Goal: Task Accomplishment & Management: Manage account settings

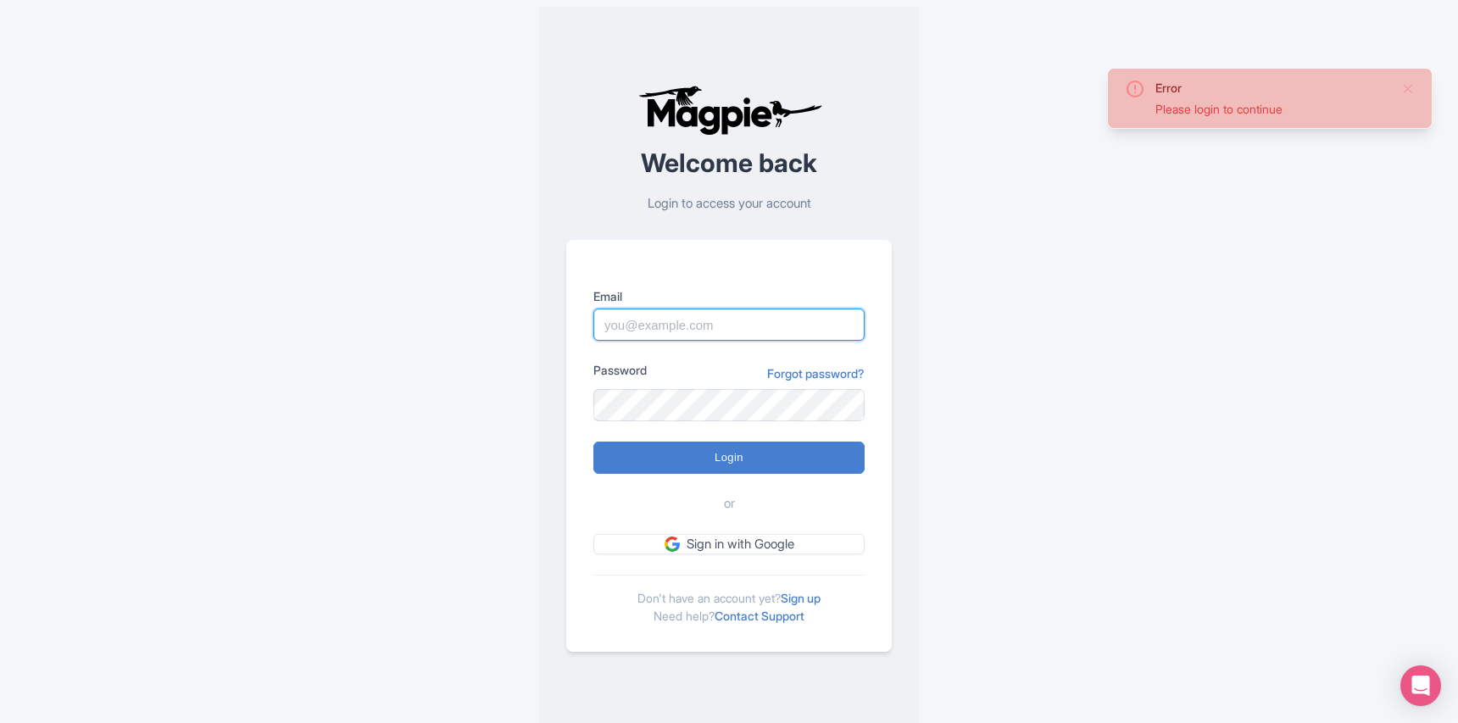
click at [654, 325] on input "Email" at bounding box center [728, 325] width 271 height 32
type input "m.adonis@pariscityvision.com"
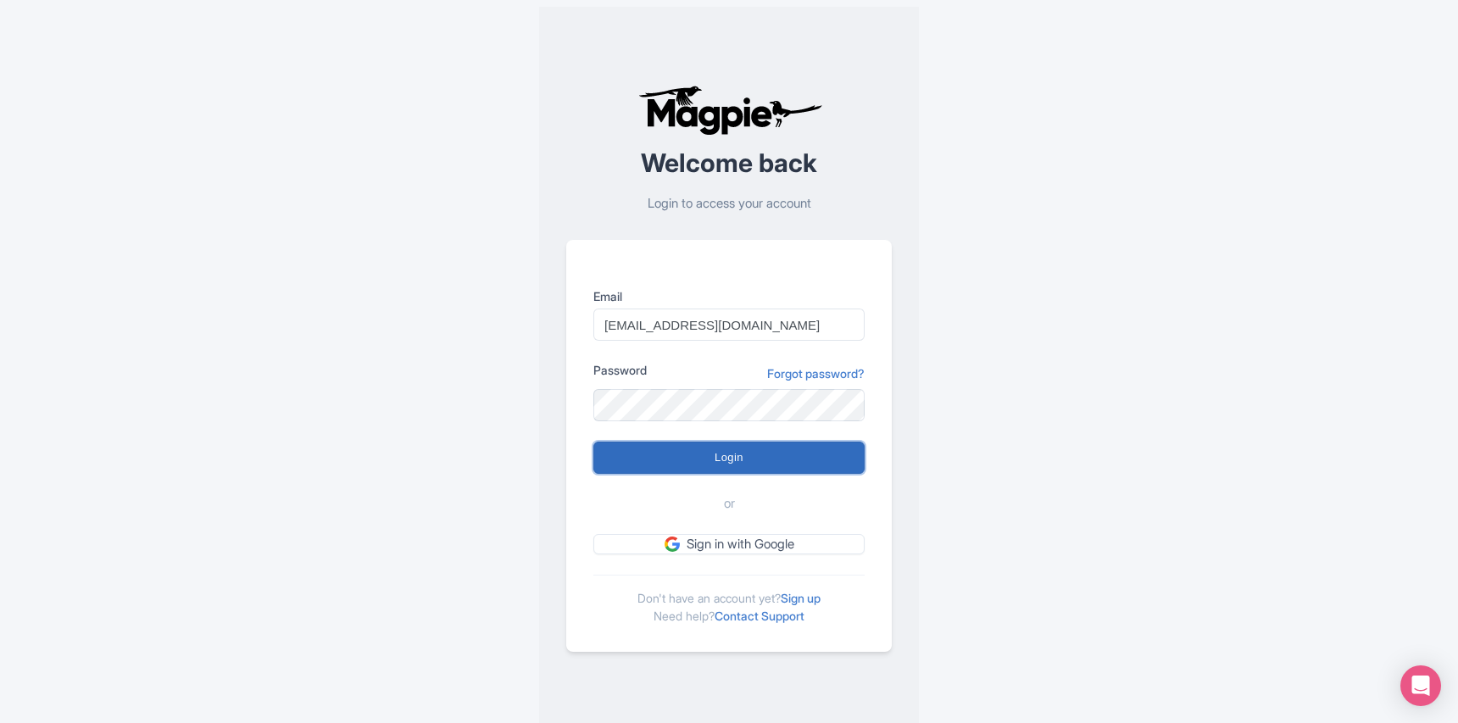
click at [682, 461] on input "Login" at bounding box center [728, 458] width 271 height 32
type input "Logging in..."
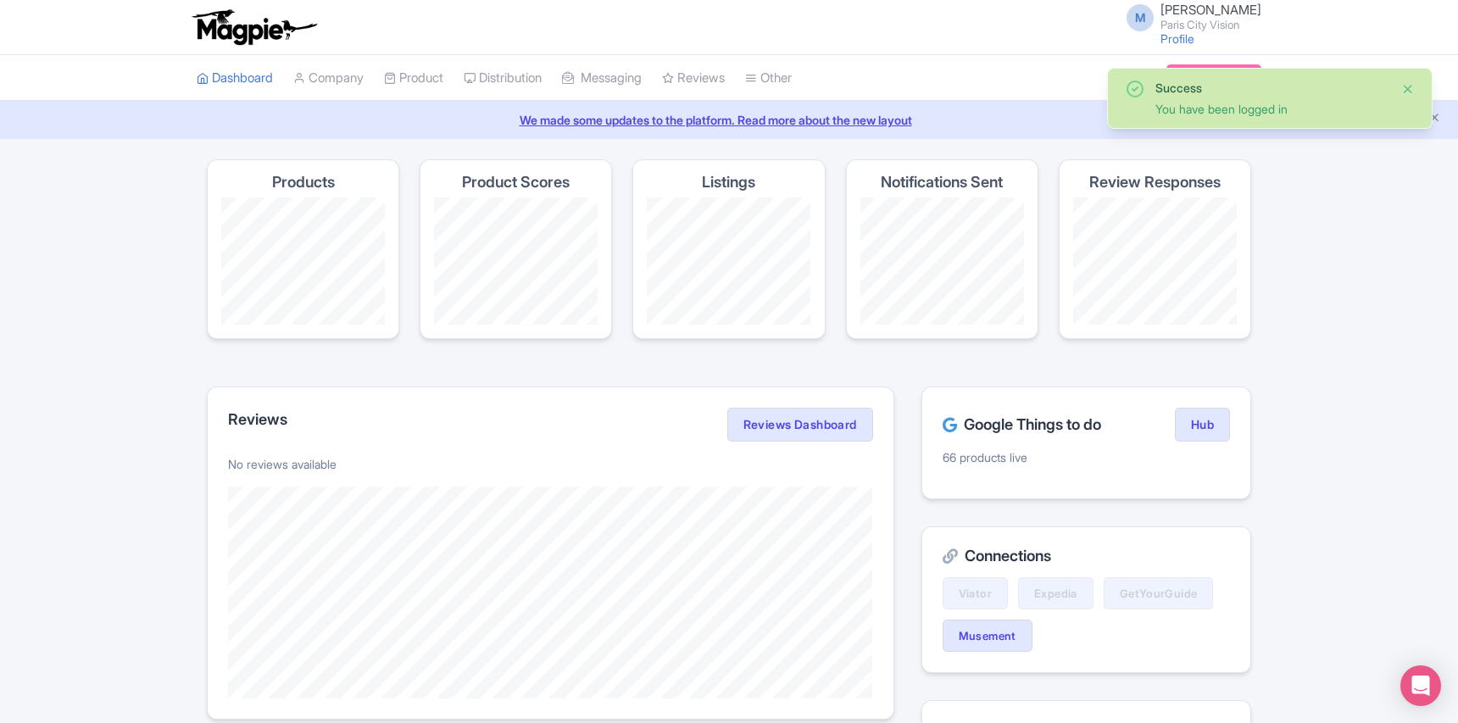
click at [1406, 85] on button "Close" at bounding box center [1408, 89] width 14 height 20
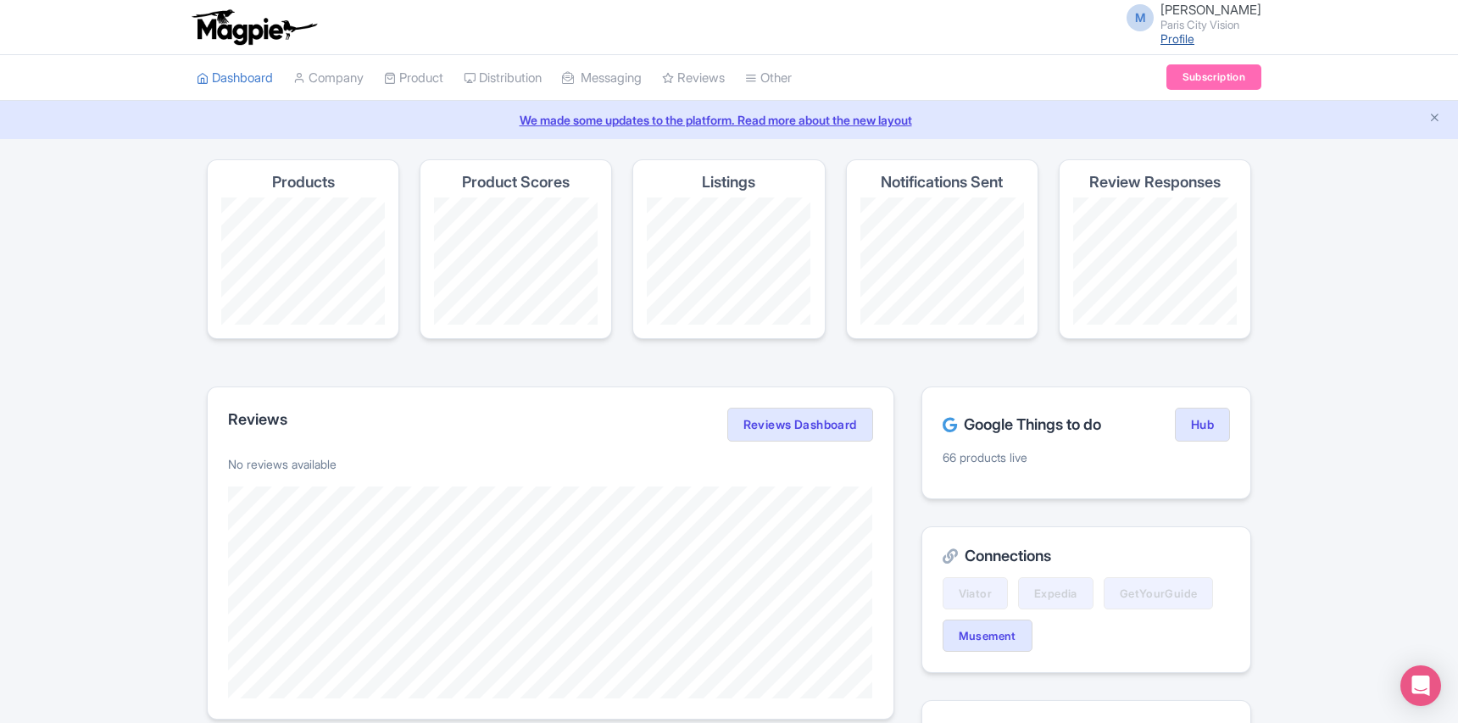
click at [1165, 38] on link "Profile" at bounding box center [1178, 38] width 34 height 14
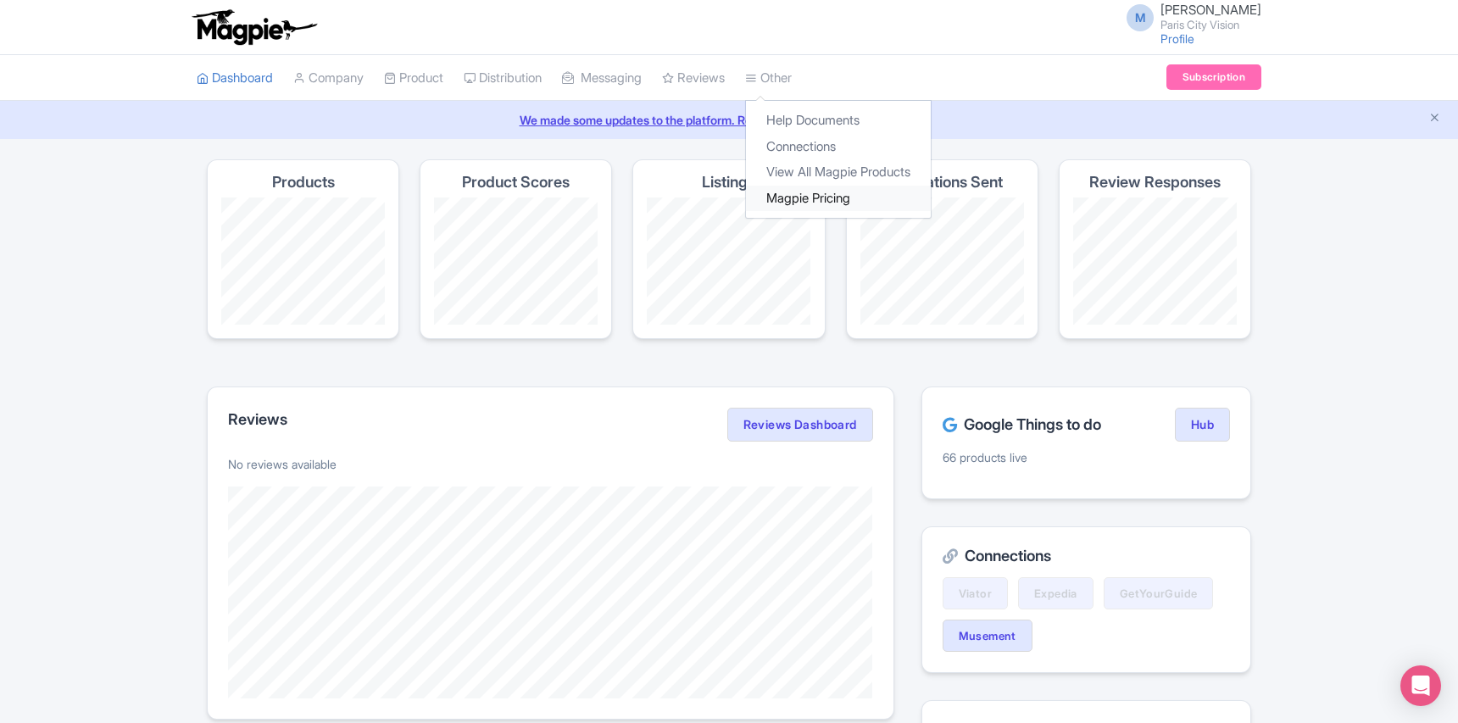
click at [825, 196] on link "Magpie Pricing" at bounding box center [838, 199] width 185 height 26
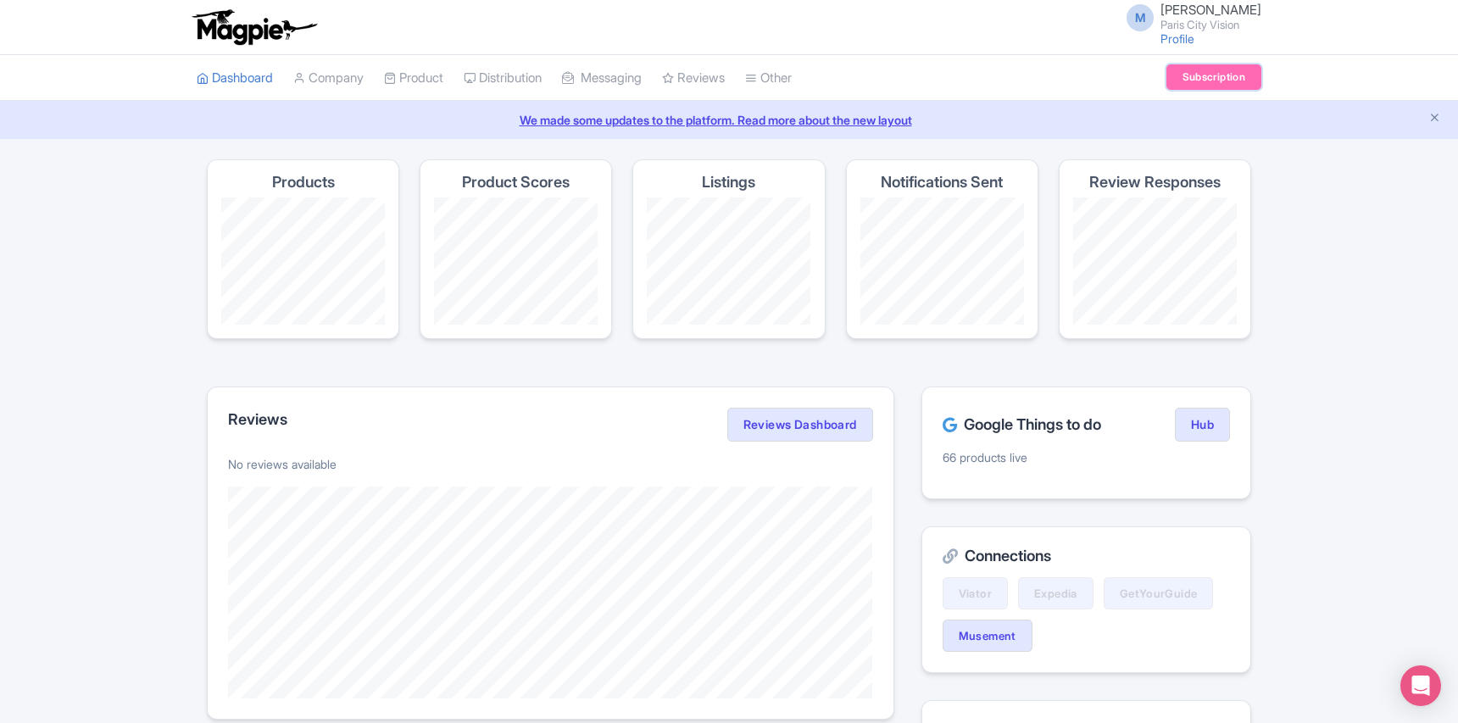
click at [1209, 78] on link "Subscription" at bounding box center [1214, 76] width 95 height 25
click at [814, 175] on link "View All Magpie Products" at bounding box center [838, 172] width 185 height 26
click at [1211, 81] on link "Subscription" at bounding box center [1214, 76] width 95 height 25
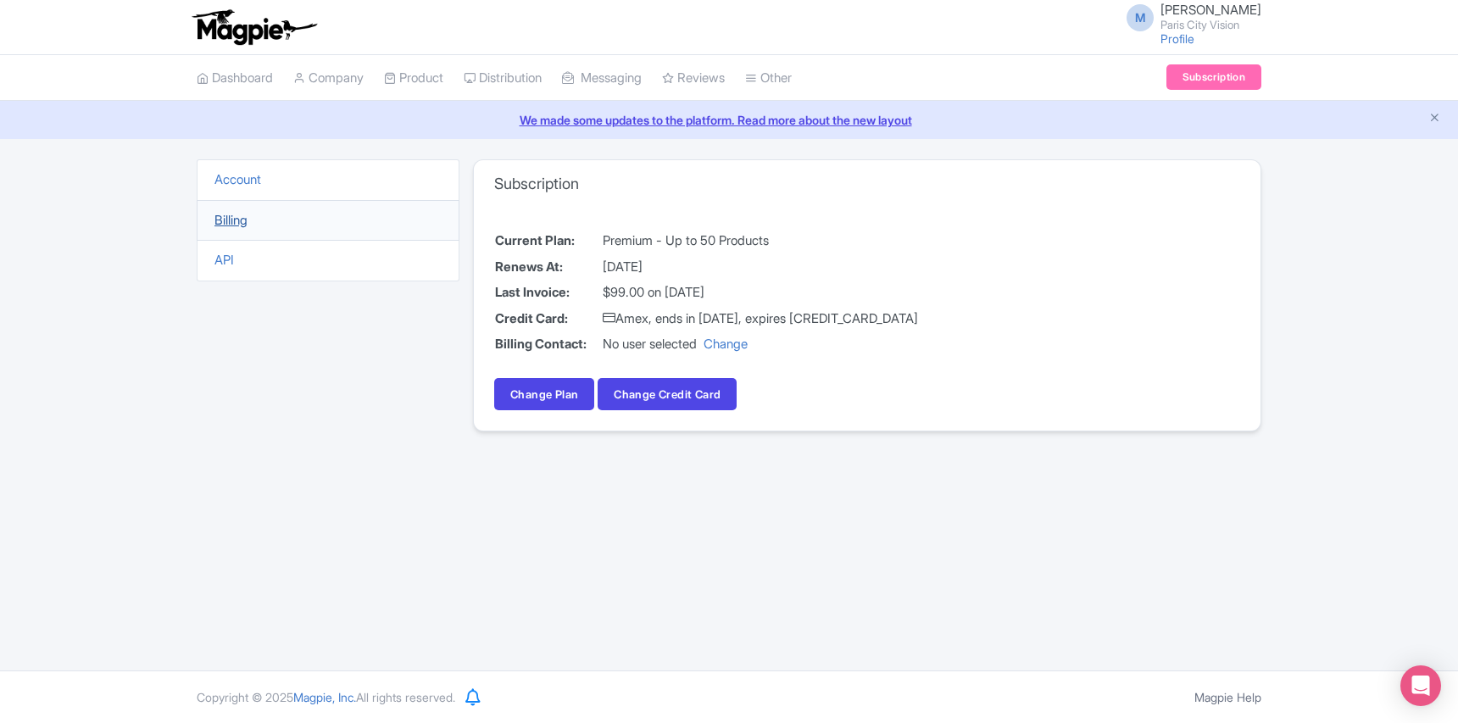
click at [232, 225] on link "Billing" at bounding box center [230, 220] width 33 height 16
click at [244, 181] on link "Account" at bounding box center [237, 179] width 47 height 16
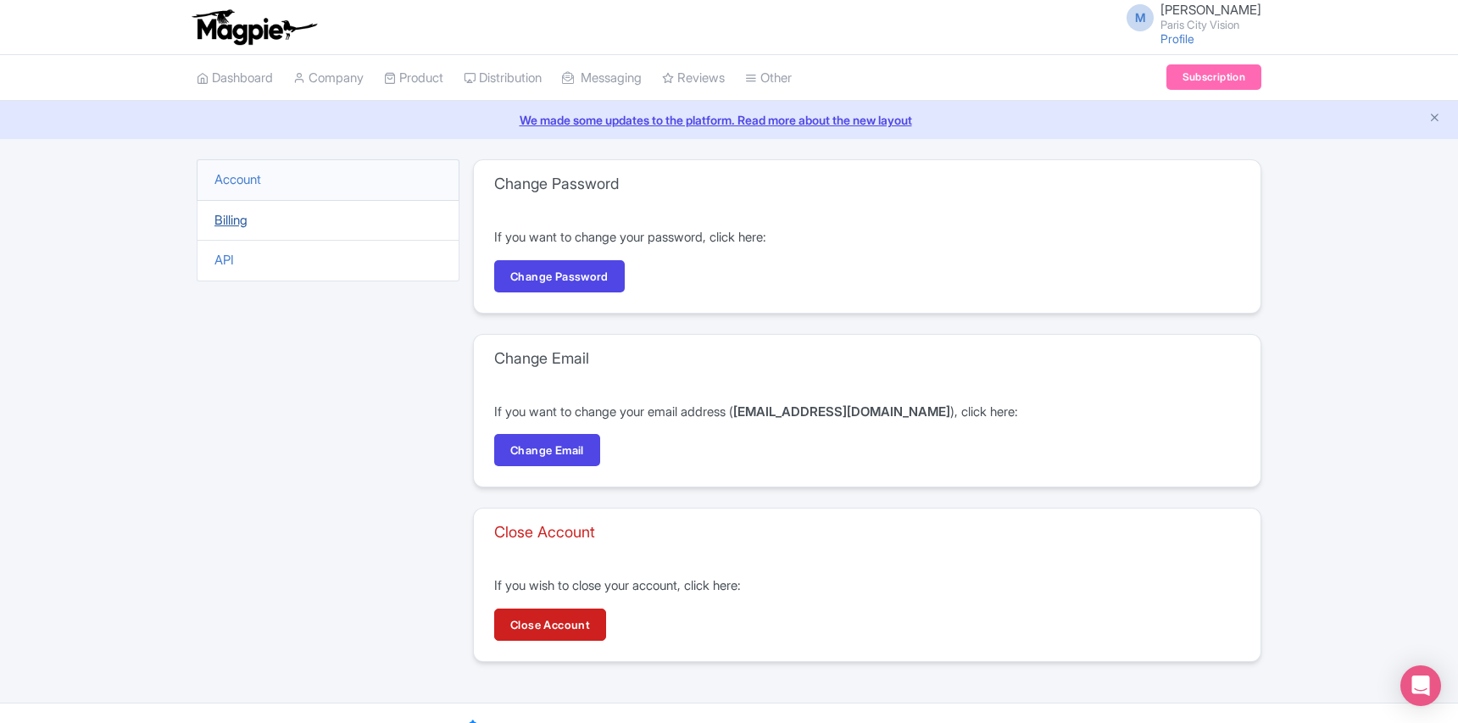
click at [238, 224] on link "Billing" at bounding box center [230, 220] width 33 height 16
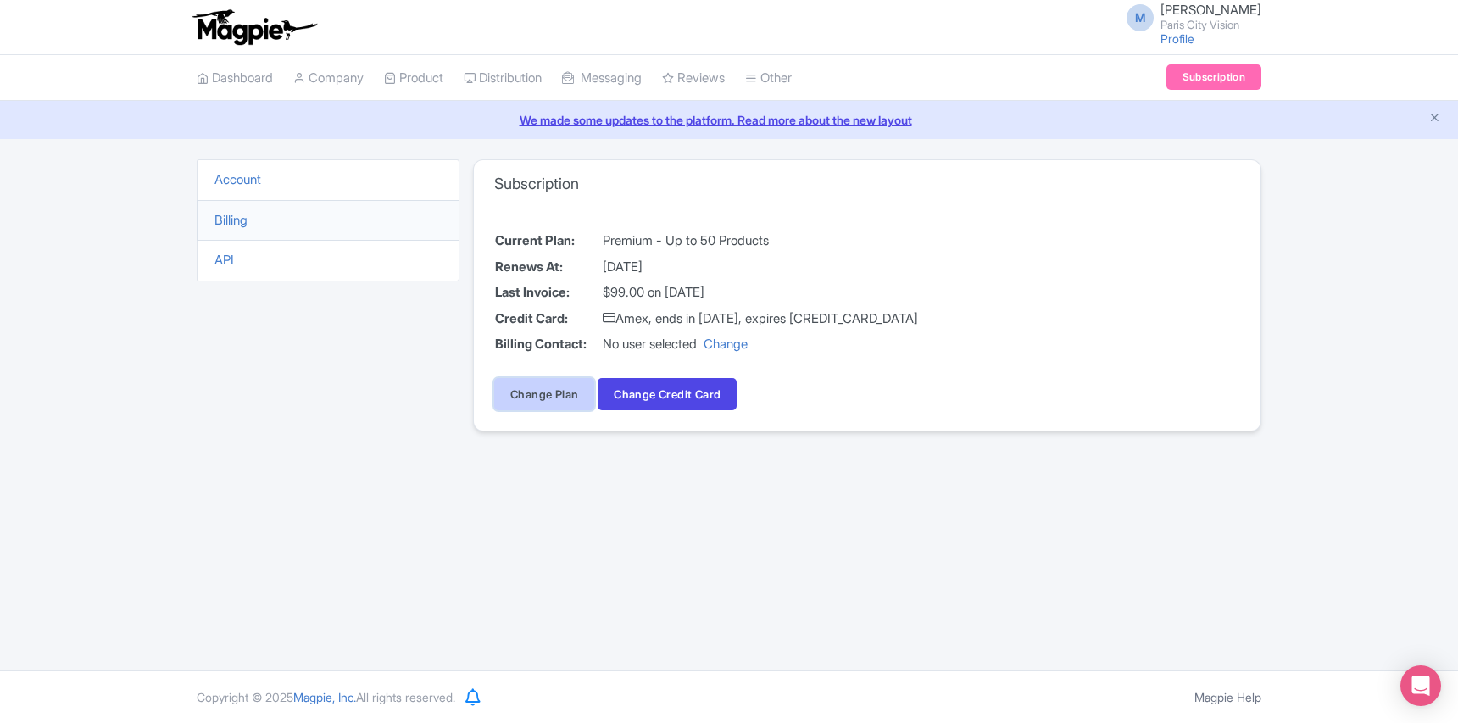
click at [571, 393] on link "Change Plan" at bounding box center [544, 394] width 100 height 32
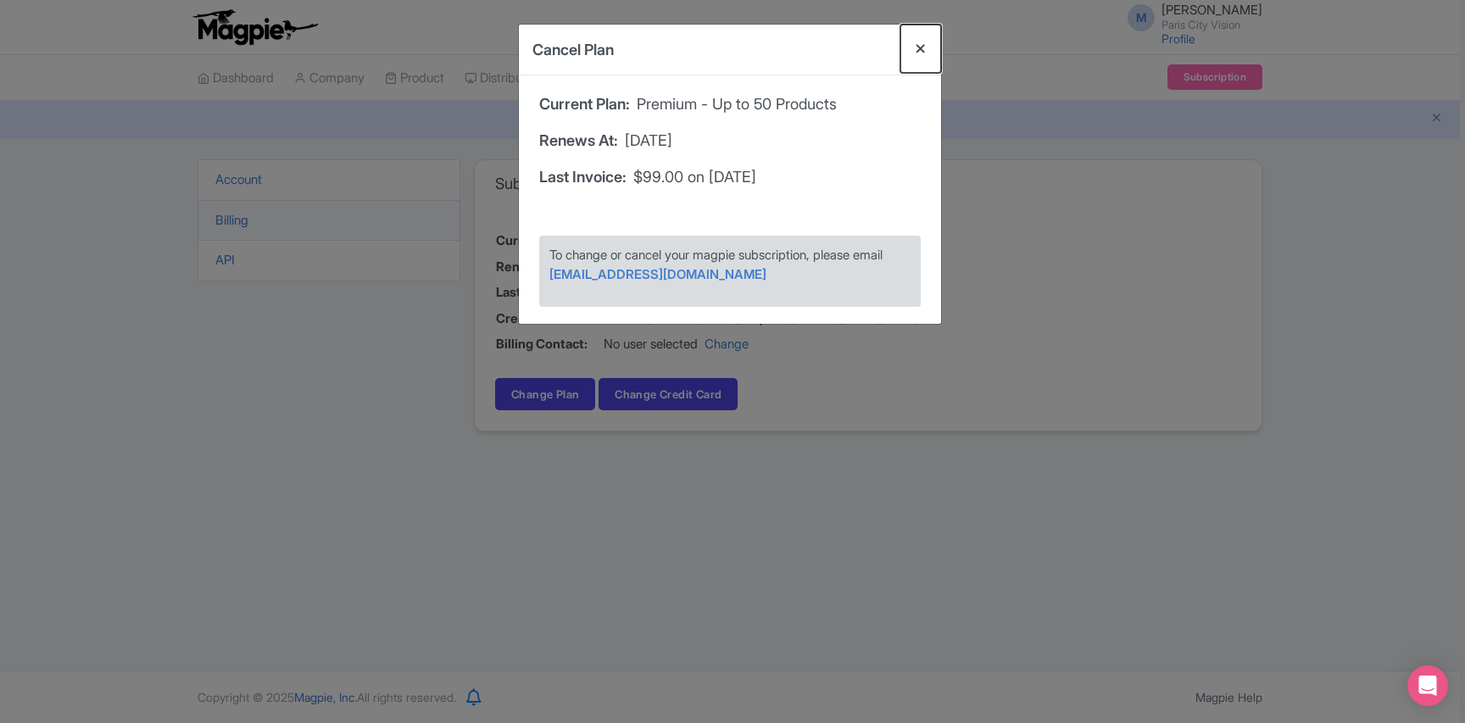
click at [919, 44] on button "Close" at bounding box center [920, 49] width 41 height 48
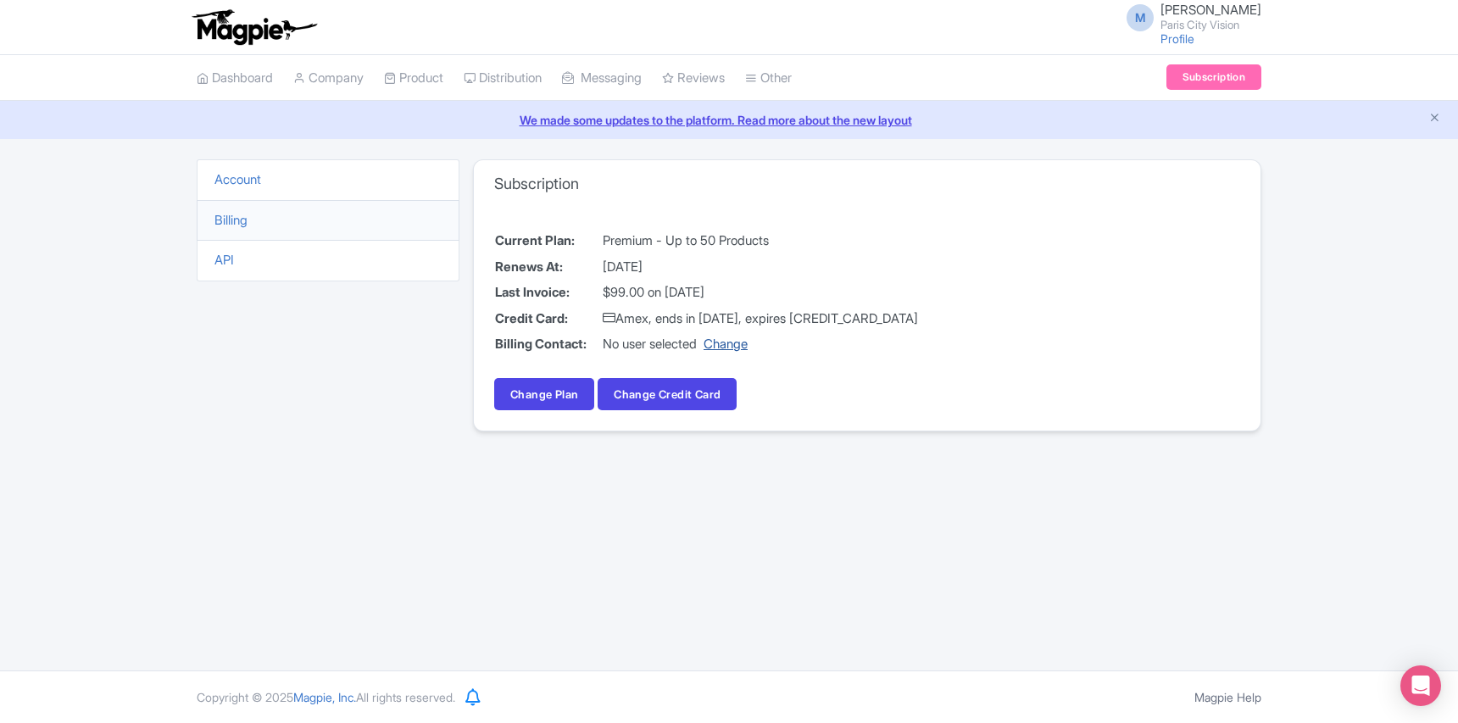
click at [745, 341] on link "Change" at bounding box center [726, 344] width 44 height 16
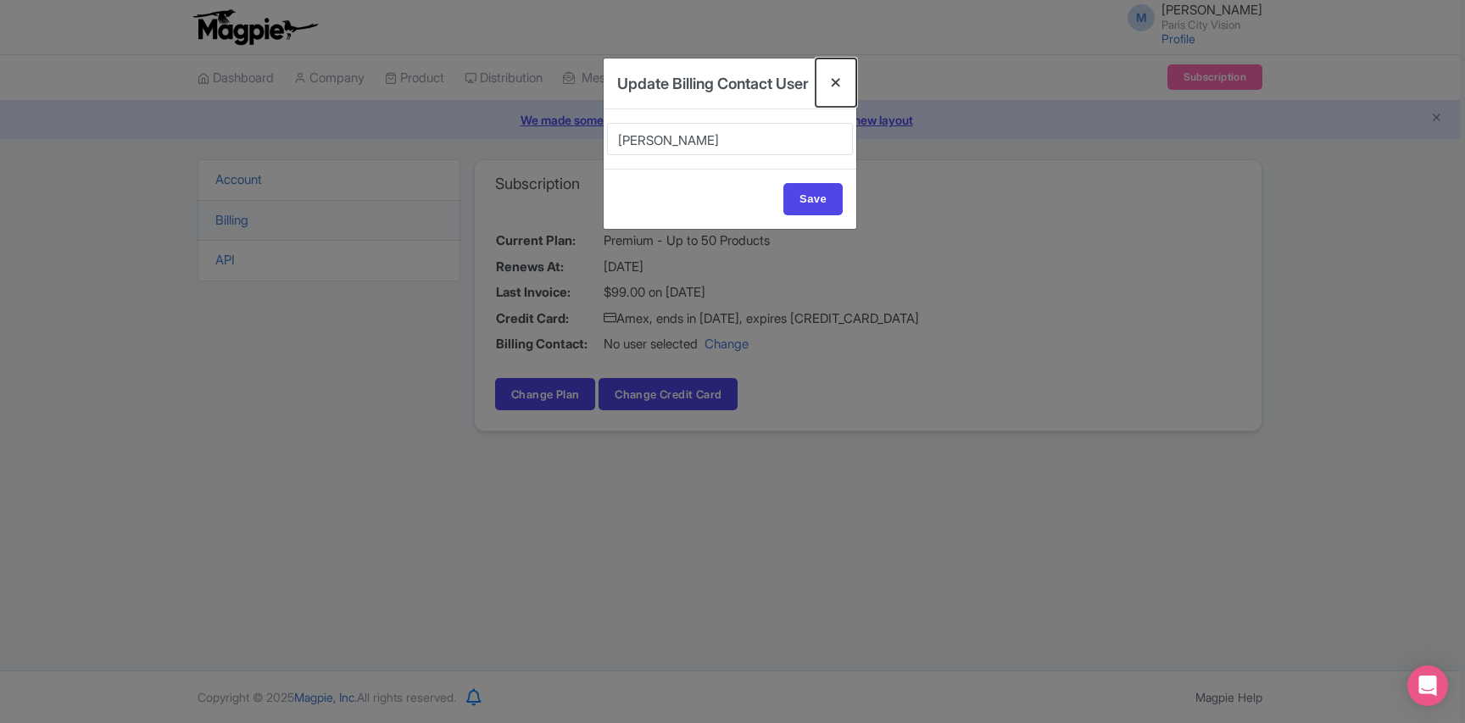
click at [834, 81] on button "Close" at bounding box center [836, 82] width 41 height 48
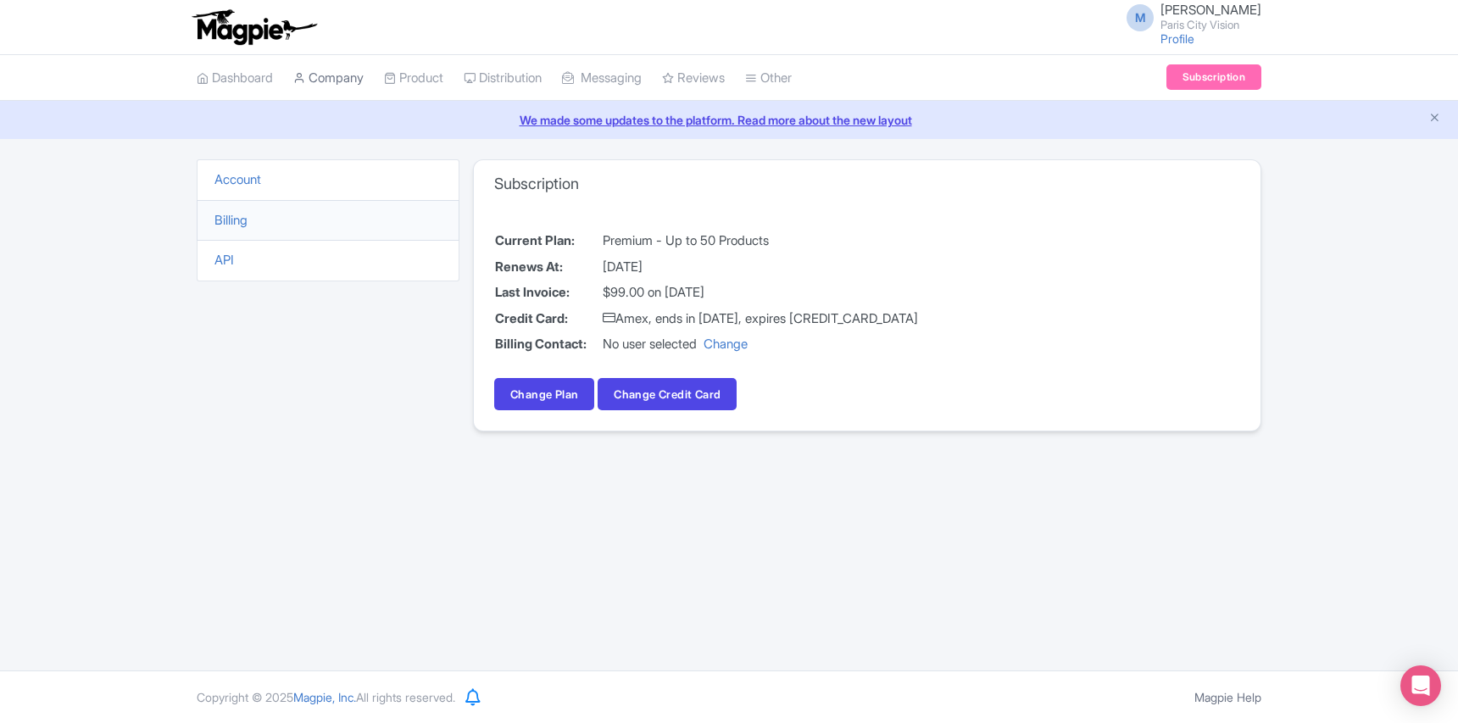
click at [328, 81] on link "Company" at bounding box center [328, 78] width 70 height 47
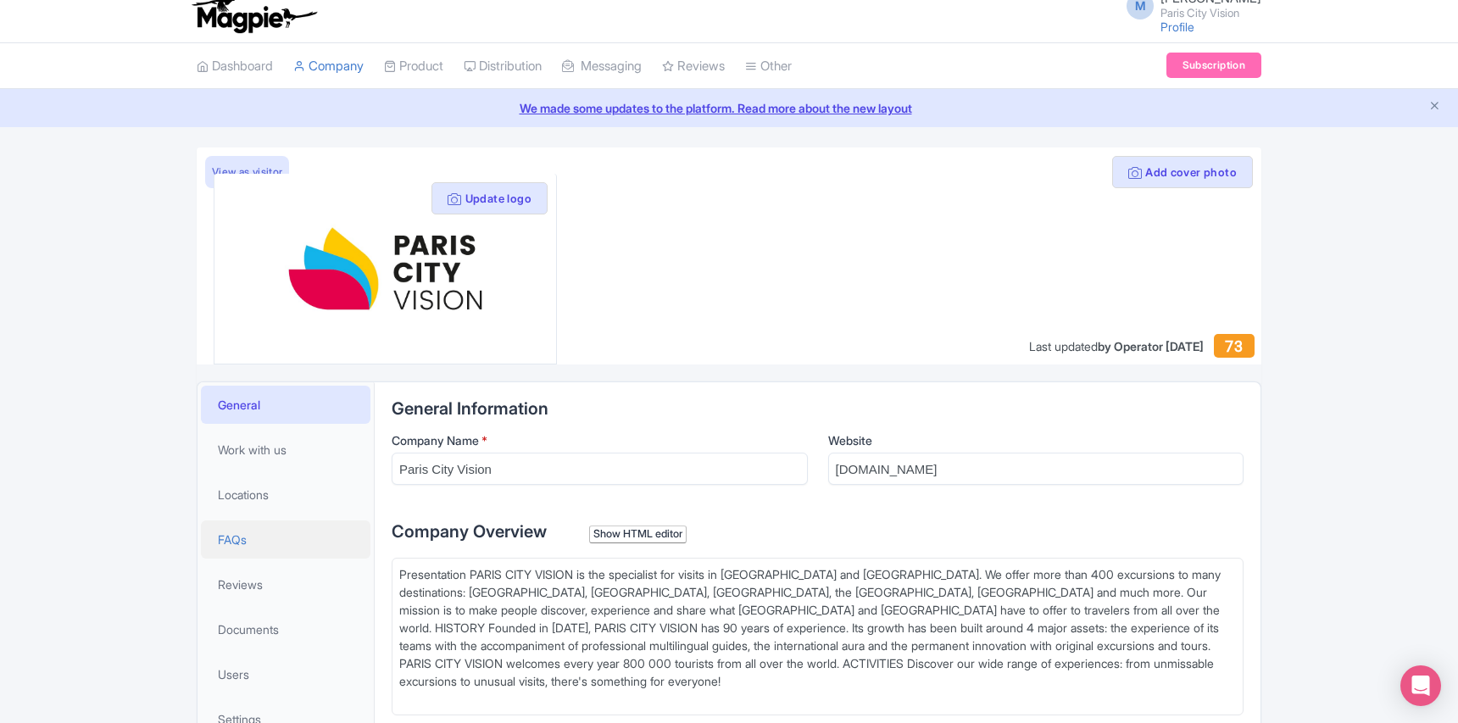
scroll to position [4, 0]
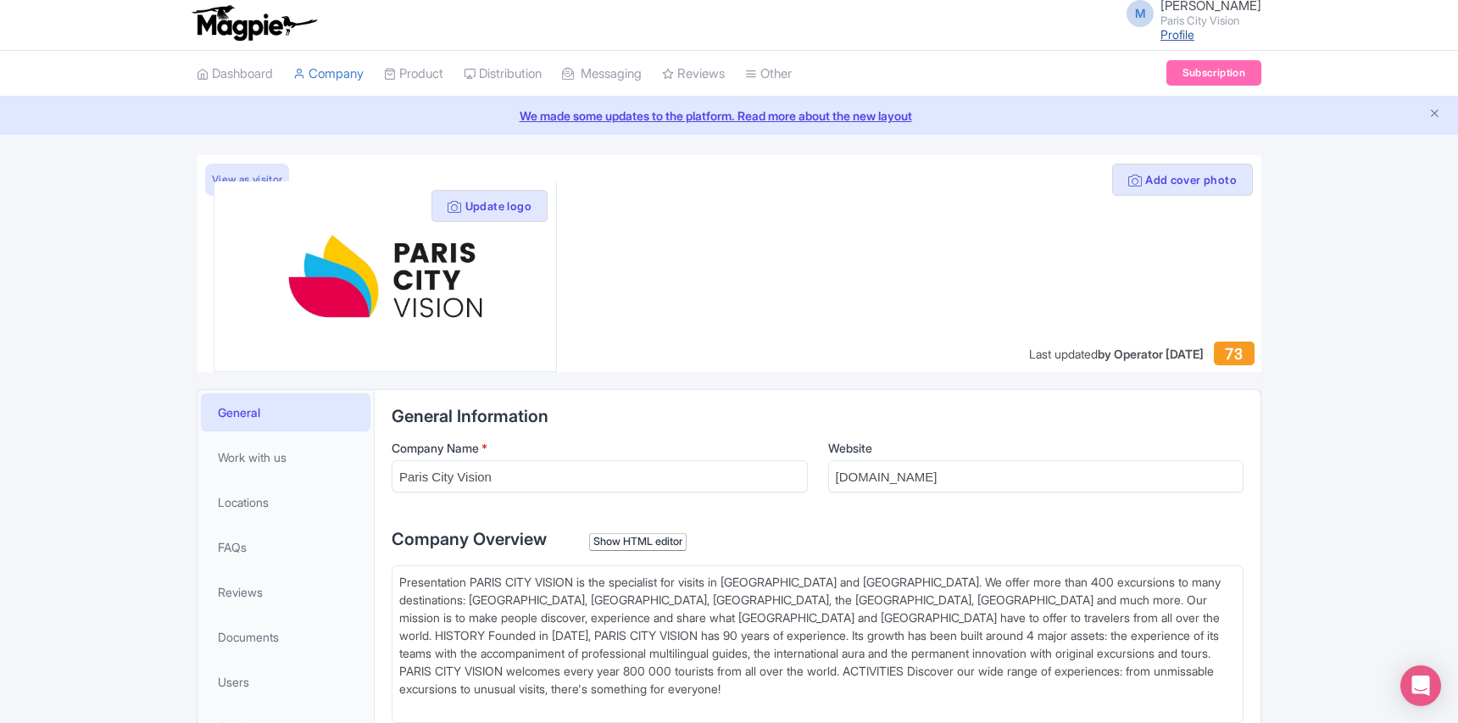
click at [1186, 39] on link "Profile" at bounding box center [1178, 34] width 34 height 14
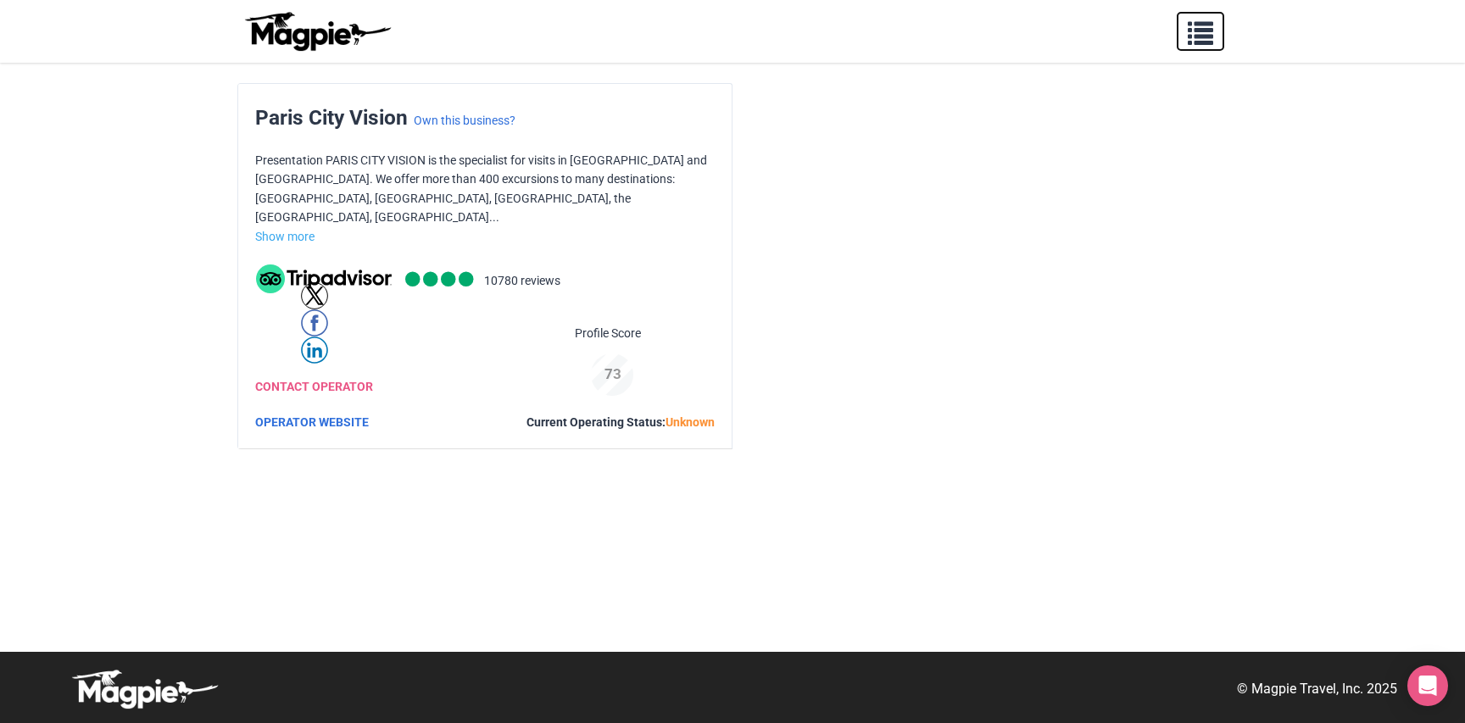
click at [1195, 35] on span "button" at bounding box center [1200, 29] width 25 height 25
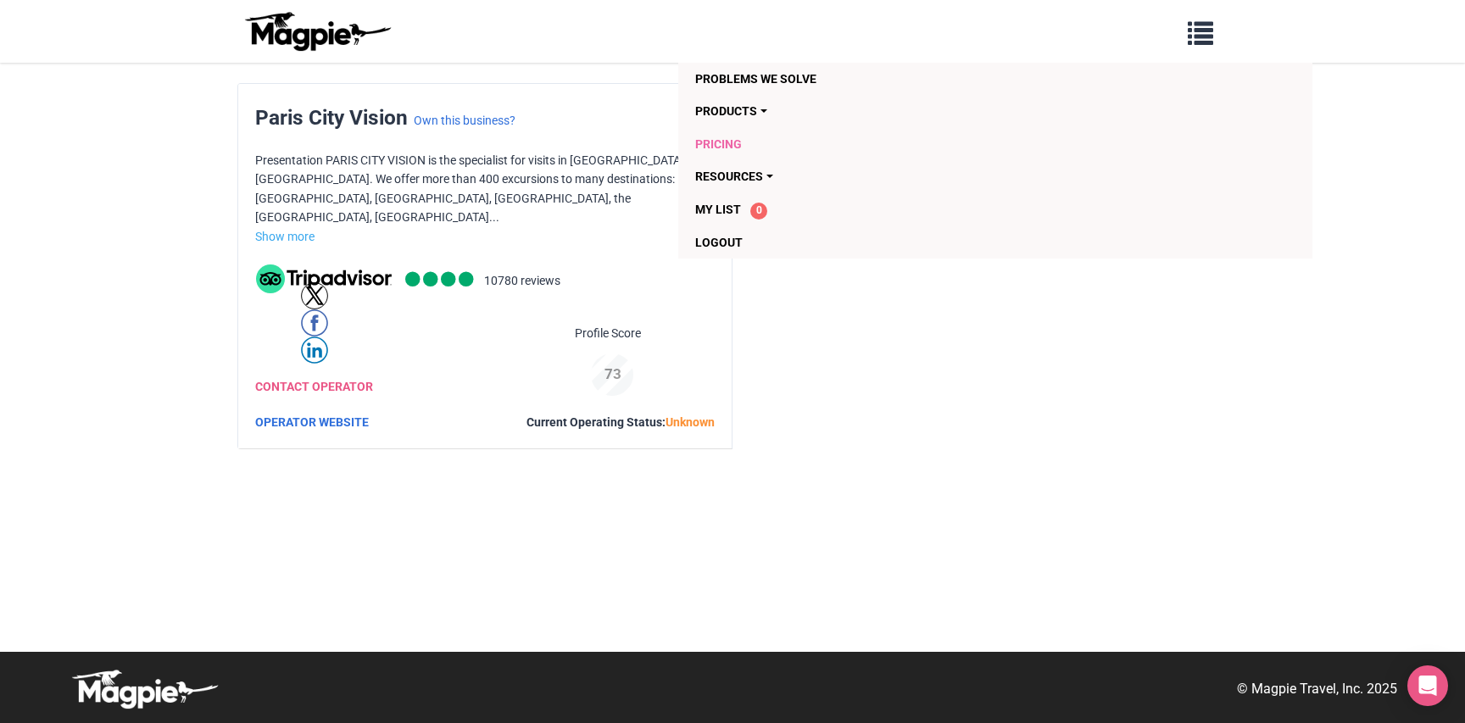
click at [725, 139] on link "Pricing" at bounding box center [897, 144] width 405 height 32
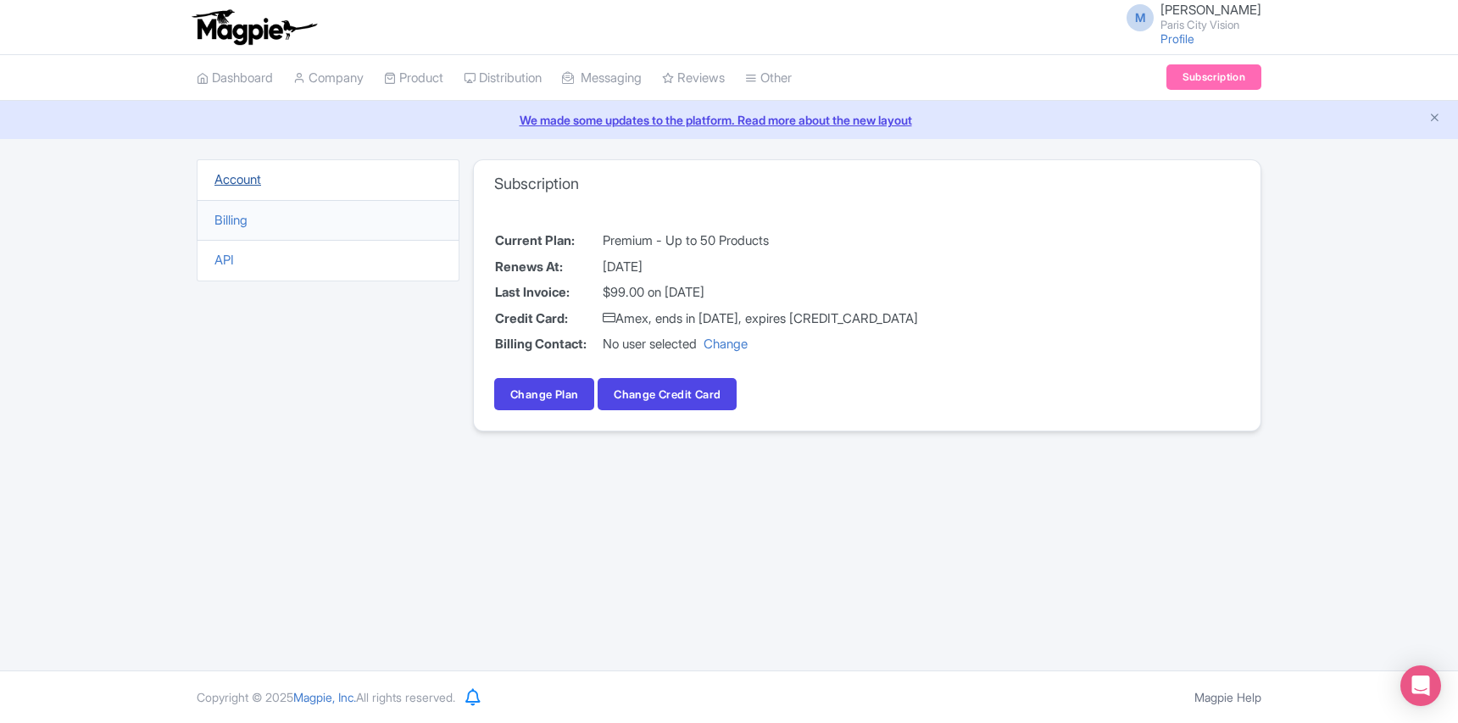
click at [236, 181] on link "Account" at bounding box center [237, 179] width 47 height 16
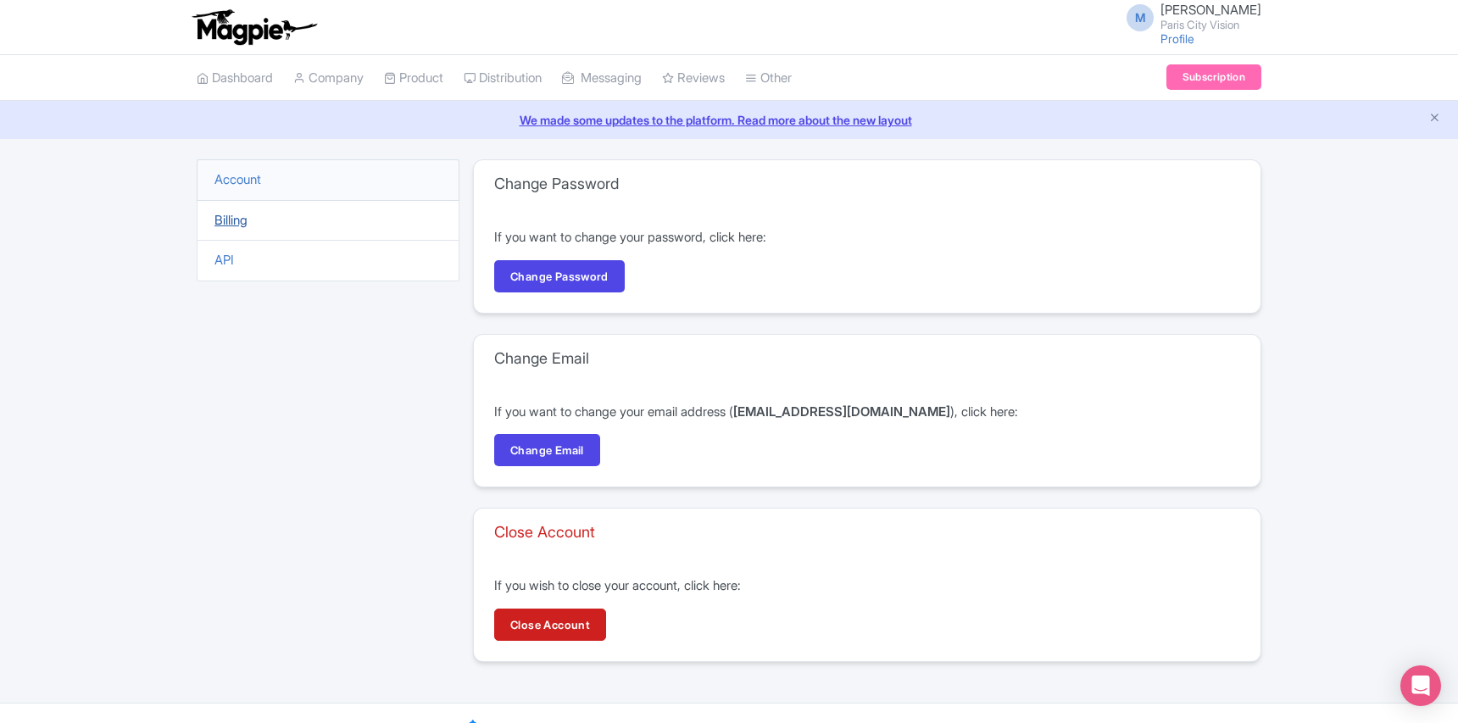
click at [230, 213] on link "Billing" at bounding box center [230, 220] width 33 height 16
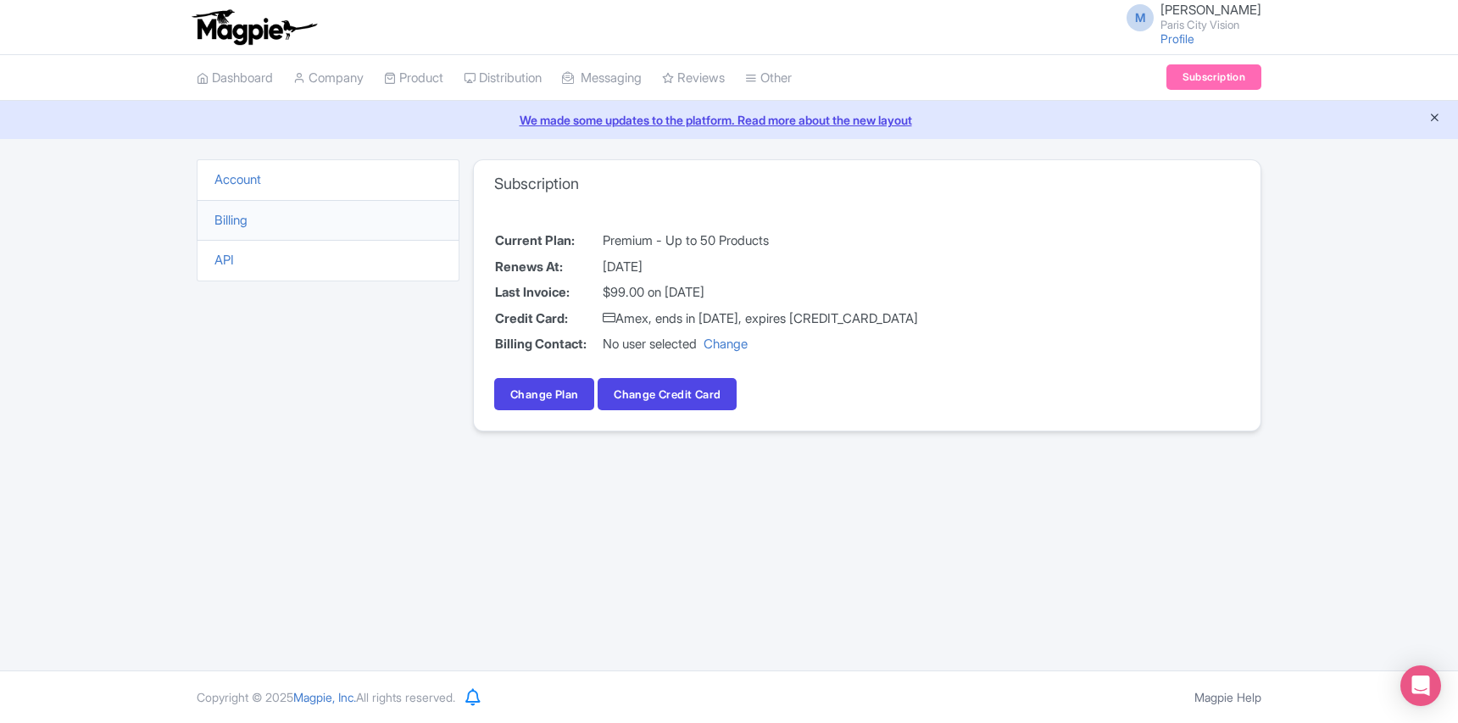
click at [1434, 115] on icon "Close announcement" at bounding box center [1435, 117] width 13 height 13
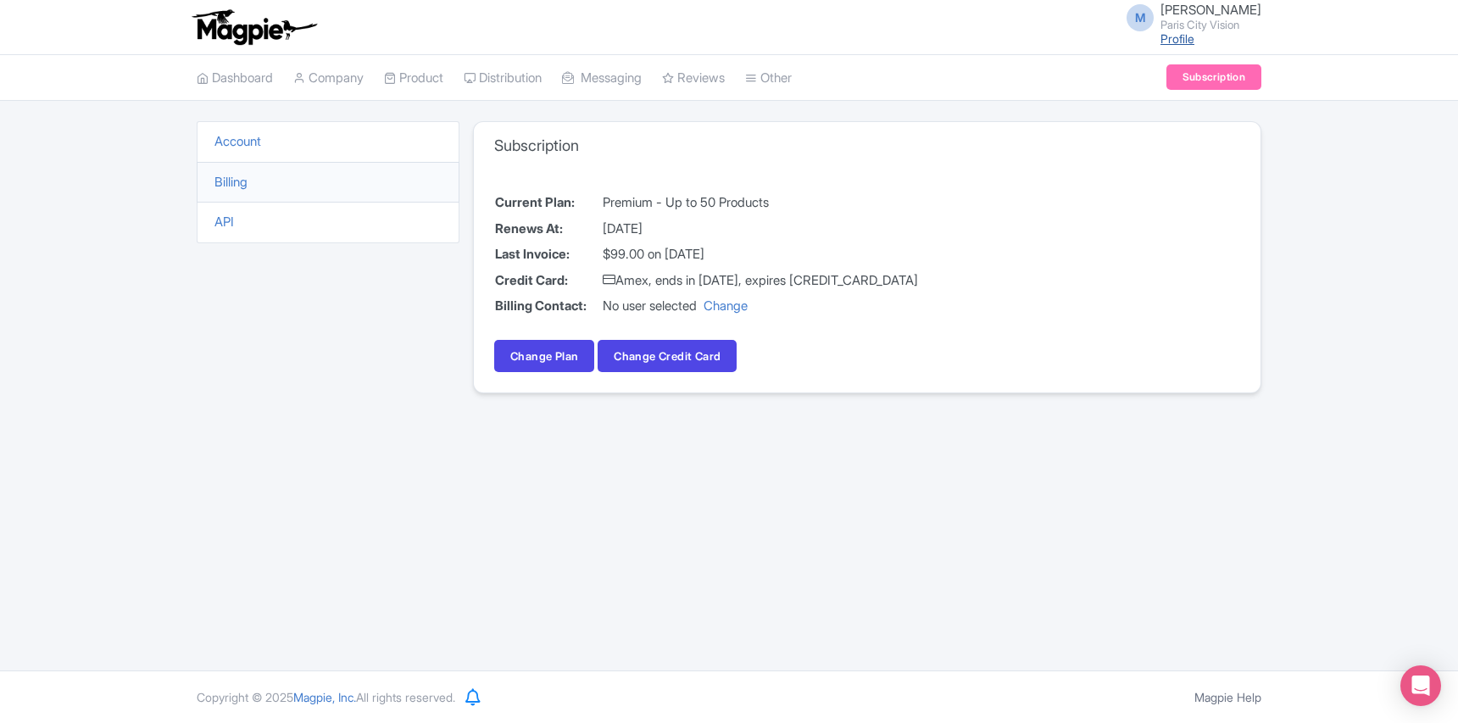
click at [1178, 37] on link "Profile" at bounding box center [1178, 38] width 34 height 14
drag, startPoint x: 671, startPoint y: 204, endPoint x: 741, endPoint y: 206, distance: 70.4
click at [739, 205] on td "Premium - Up to 50 Products" at bounding box center [760, 203] width 317 height 26
click at [741, 206] on td "Premium - Up to 50 Products" at bounding box center [760, 203] width 317 height 26
drag, startPoint x: 640, startPoint y: 230, endPoint x: 760, endPoint y: 231, distance: 120.4
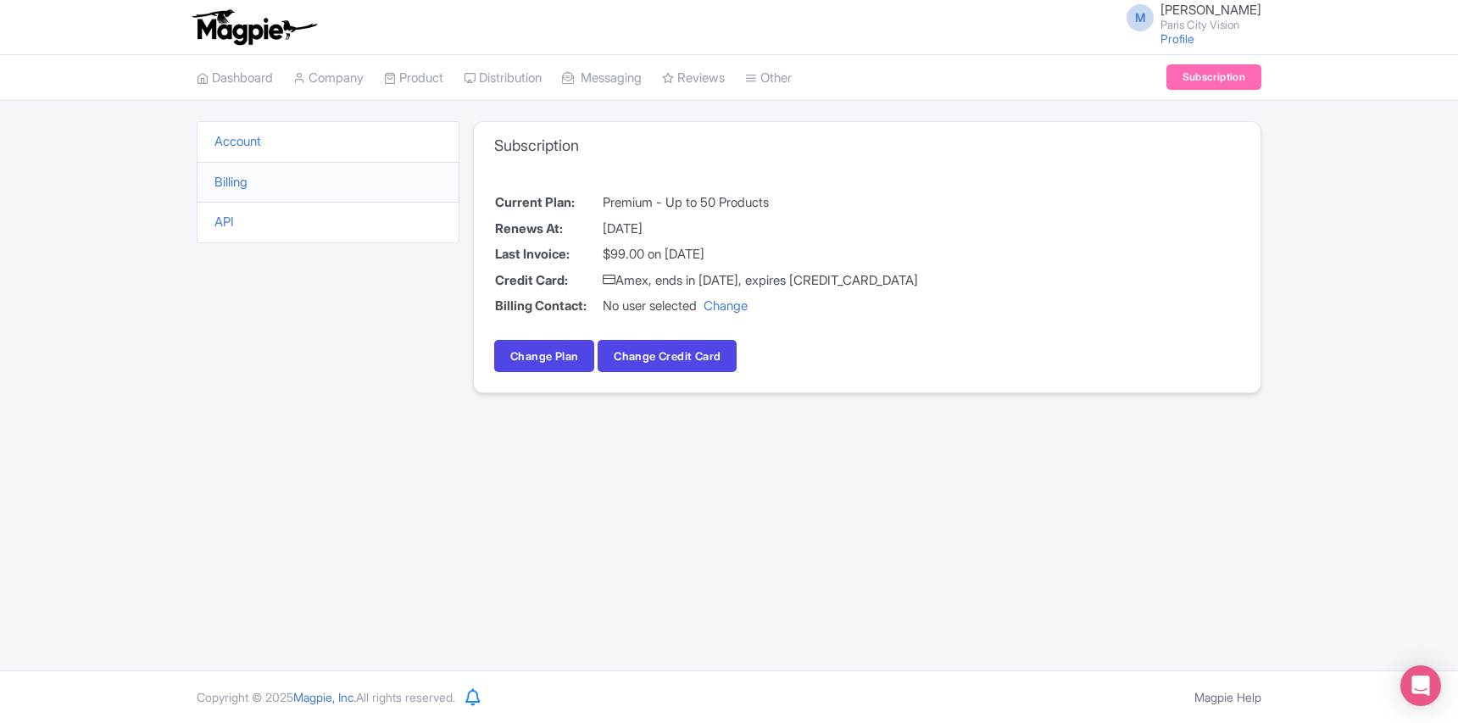
click at [759, 231] on td "September 13, 2025" at bounding box center [760, 229] width 317 height 26
click at [760, 231] on td "September 13, 2025" at bounding box center [760, 229] width 317 height 26
click at [237, 141] on link "Account" at bounding box center [237, 141] width 47 height 16
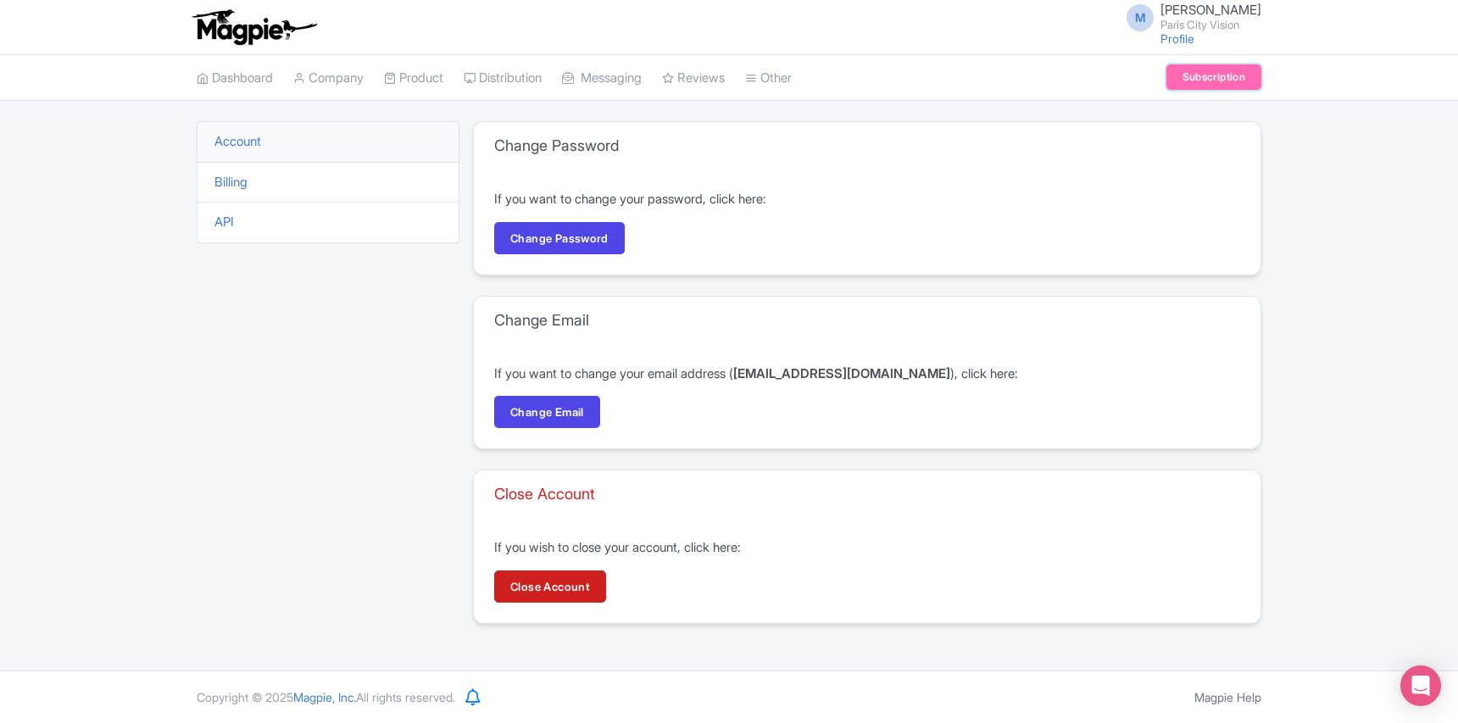
click at [1234, 82] on link "Subscription" at bounding box center [1214, 76] width 95 height 25
